Goal: Find specific page/section: Find specific page/section

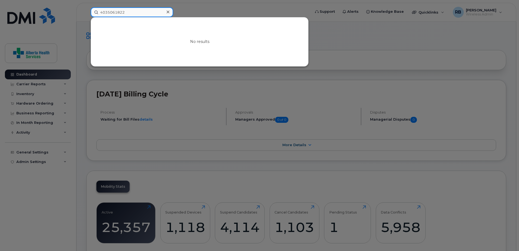
drag, startPoint x: 133, startPoint y: 14, endPoint x: 63, endPoint y: 3, distance: 69.9
click at [86, 7] on div "4035061822 No results" at bounding box center [198, 12] width 225 height 10
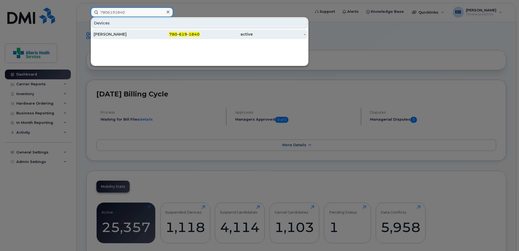
type input "7806191840"
click at [232, 33] on div "active" at bounding box center [225, 34] width 53 height 5
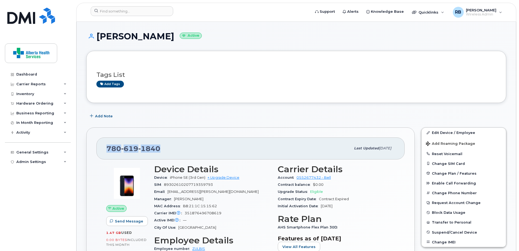
drag, startPoint x: 170, startPoint y: 149, endPoint x: 108, endPoint y: 147, distance: 62.6
click at [108, 147] on div "780 619 1840" at bounding box center [228, 148] width 244 height 11
copy span "780 619 1840"
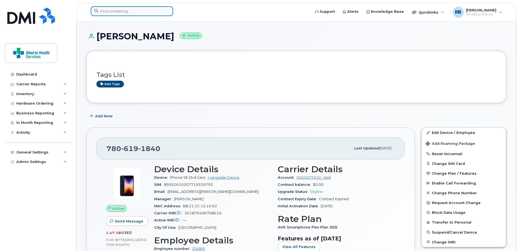
click at [116, 11] on input at bounding box center [132, 11] width 82 height 10
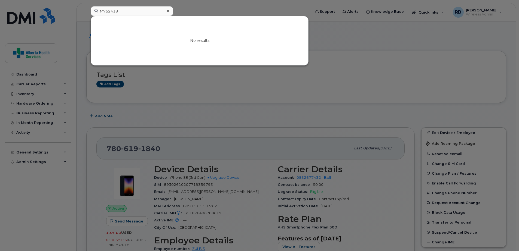
click at [221, 6] on div at bounding box center [259, 125] width 519 height 251
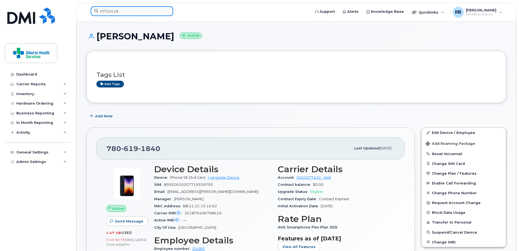
click at [86, 11] on div "M752418" at bounding box center [198, 12] width 225 height 12
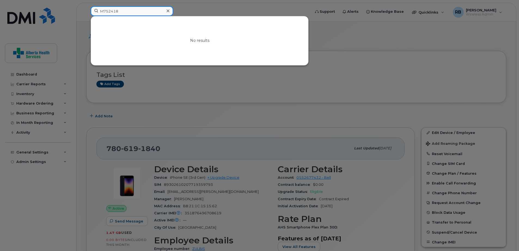
paste input "207"
click at [338, 36] on div at bounding box center [259, 125] width 519 height 251
drag, startPoint x: 122, startPoint y: 13, endPoint x: 72, endPoint y: 9, distance: 50.5
click at [86, 10] on div "M752207 No results" at bounding box center [198, 12] width 225 height 12
paste input "7808081298"
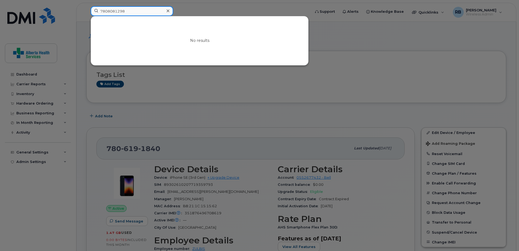
drag, startPoint x: 153, startPoint y: 10, endPoint x: 45, endPoint y: 2, distance: 107.5
click at [86, 6] on div "7808081298 No results" at bounding box center [198, 12] width 225 height 12
paste input "Sheila Schooley"
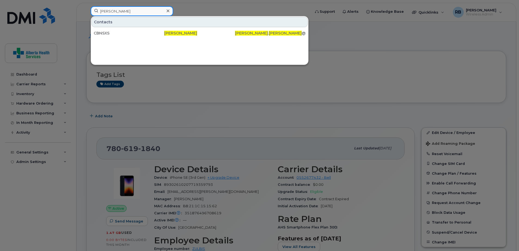
drag, startPoint x: 103, startPoint y: 14, endPoint x: 73, endPoint y: 9, distance: 30.3
click at [86, 10] on div "Sheila Schooley Contacts CBNSXS Sheila Schooley Sheila . Schooley @albertahealt…" at bounding box center [198, 12] width 225 height 12
paste input "780-934-1507"
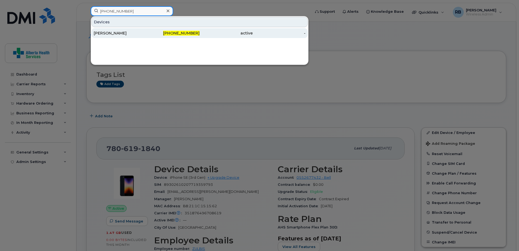
type input "780-934-1507"
click at [174, 36] on div "780-934-1507" at bounding box center [173, 32] width 53 height 5
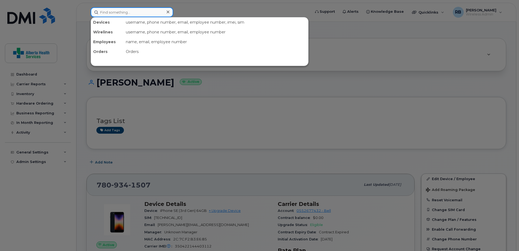
click at [137, 11] on input at bounding box center [132, 12] width 82 height 10
paste input "780-908-7587"
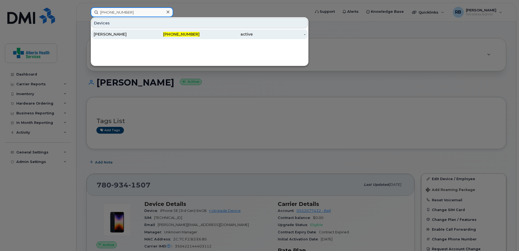
type input "780-908-7587"
click at [185, 33] on span "780-908-7587" at bounding box center [181, 34] width 36 height 5
